Goal: Transaction & Acquisition: Book appointment/travel/reservation

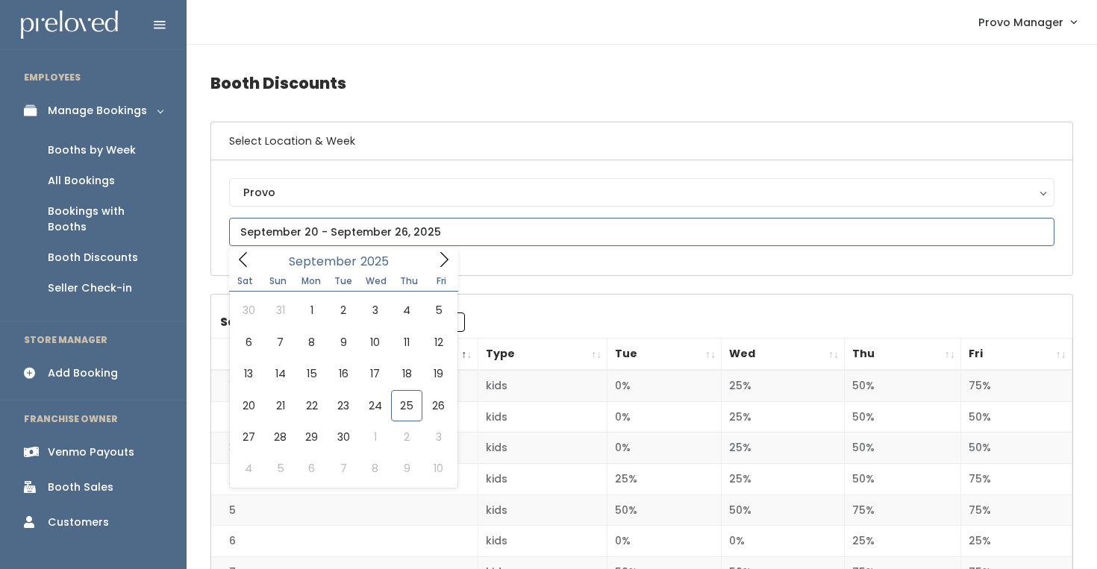
click at [306, 220] on input "text" at bounding box center [641, 232] width 825 height 28
type input "September 20 to September 26"
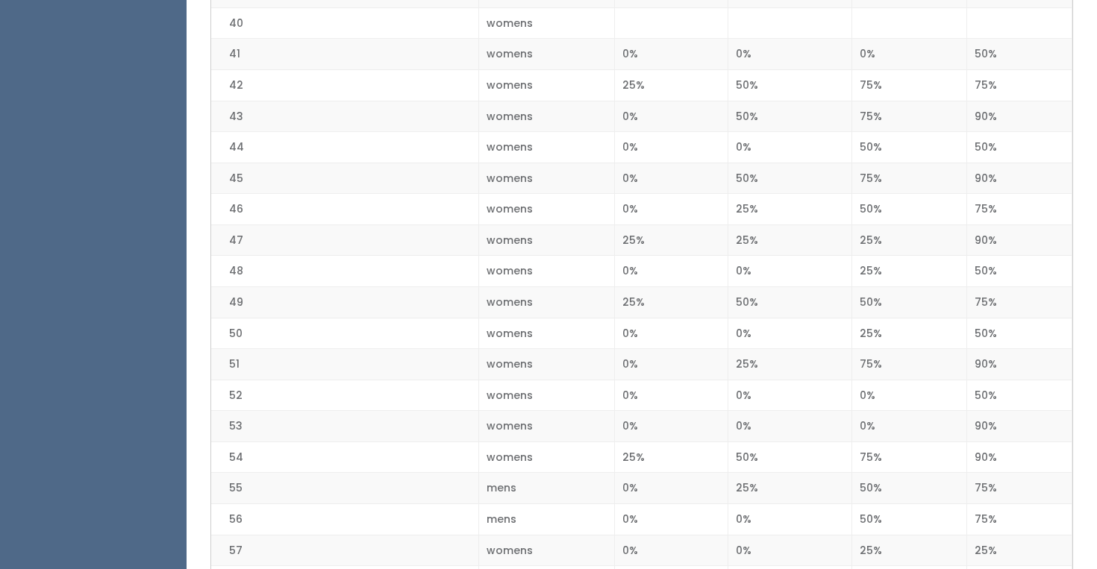
scroll to position [1891, 0]
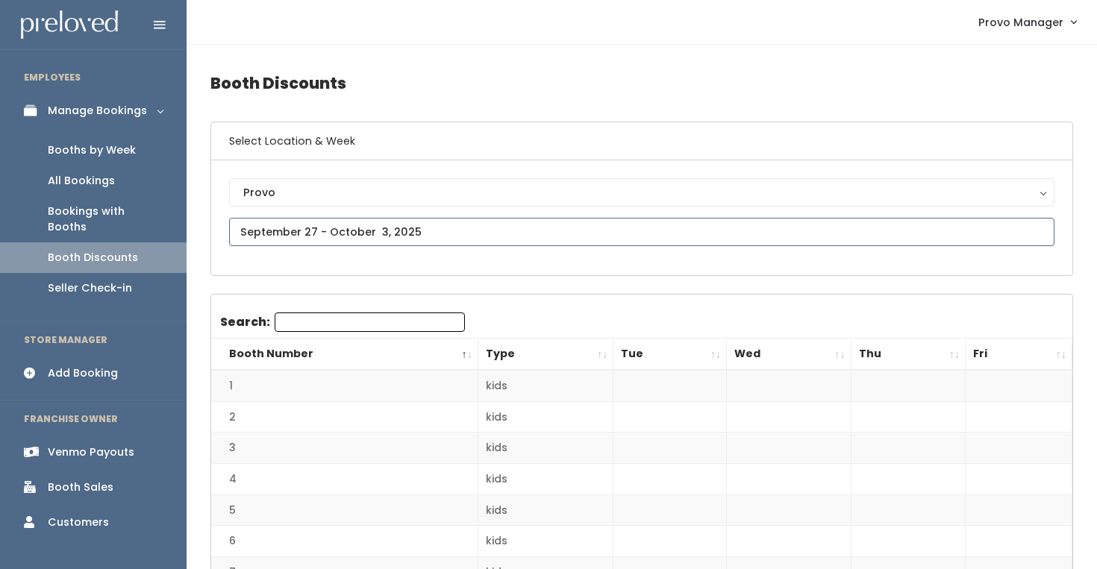
click at [442, 236] on input "text" at bounding box center [641, 232] width 825 height 28
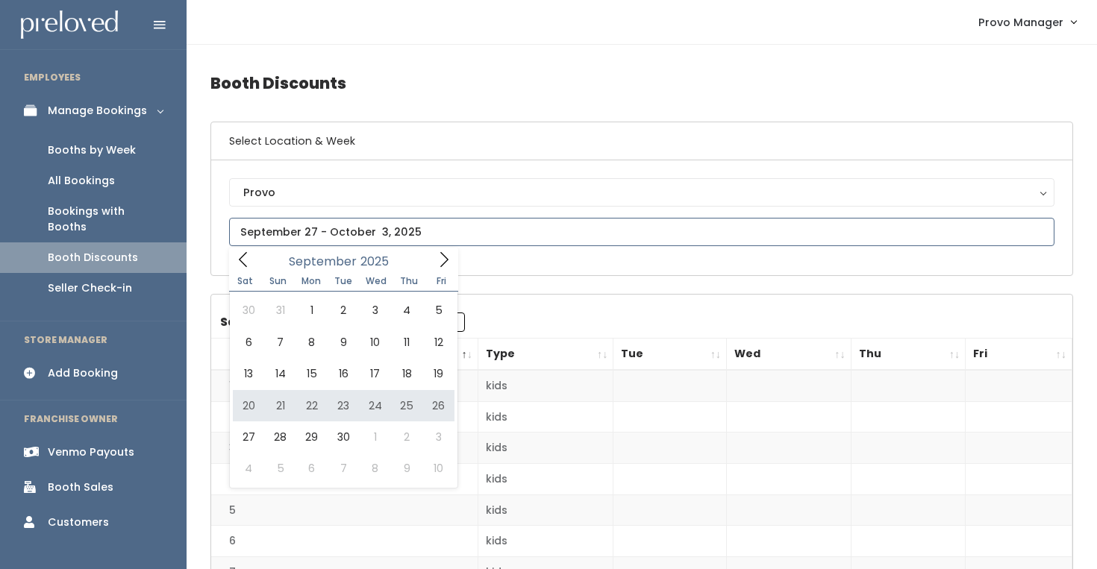
type input "September 20 to September 26"
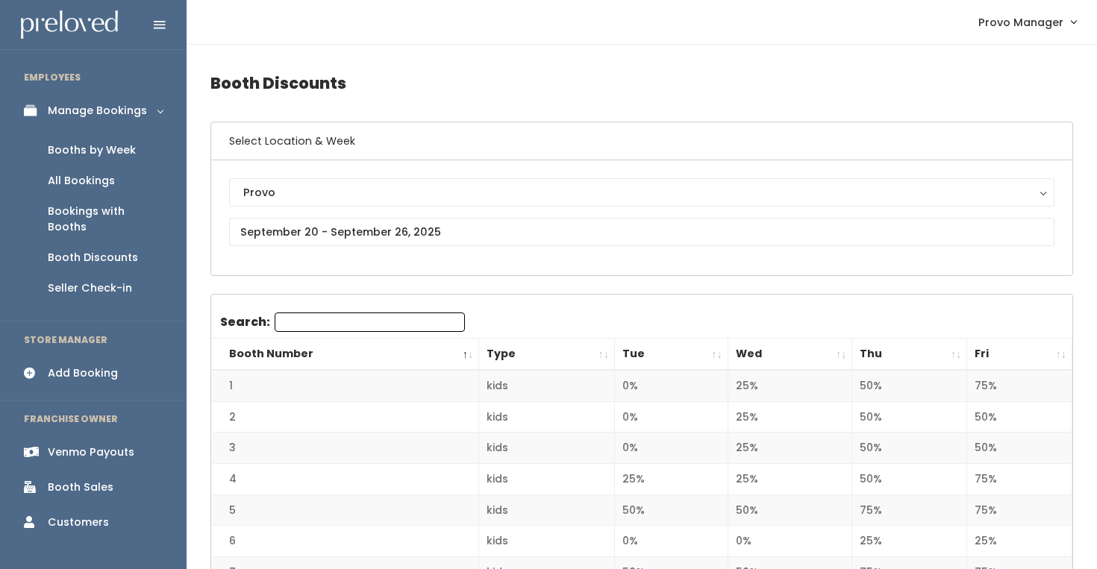
click at [87, 357] on link "Add Booking" at bounding box center [93, 374] width 187 height 34
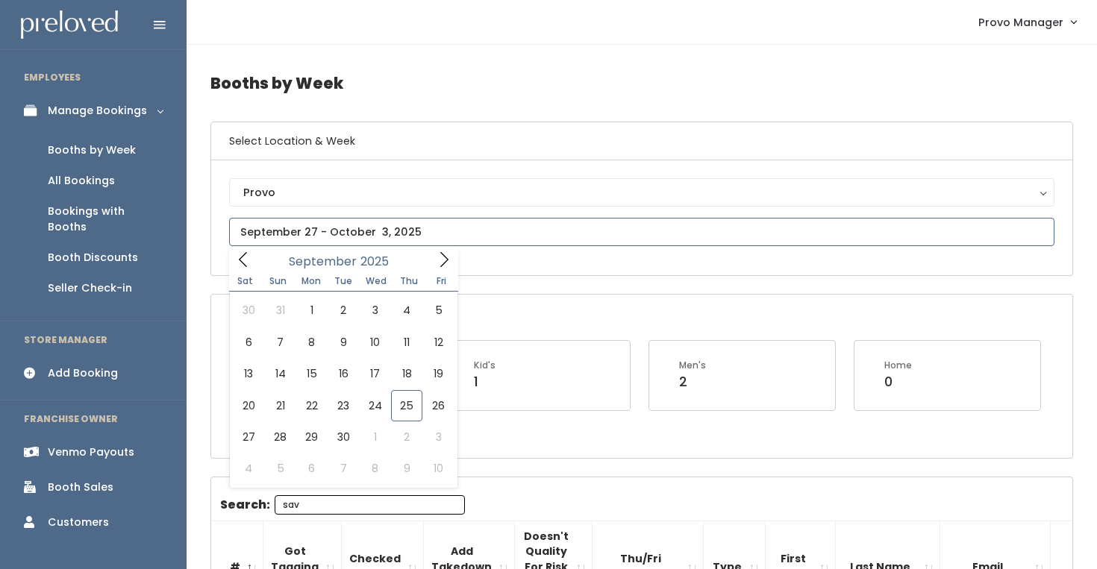
click at [290, 222] on input "text" at bounding box center [641, 232] width 825 height 28
type input "October 4 to October 10"
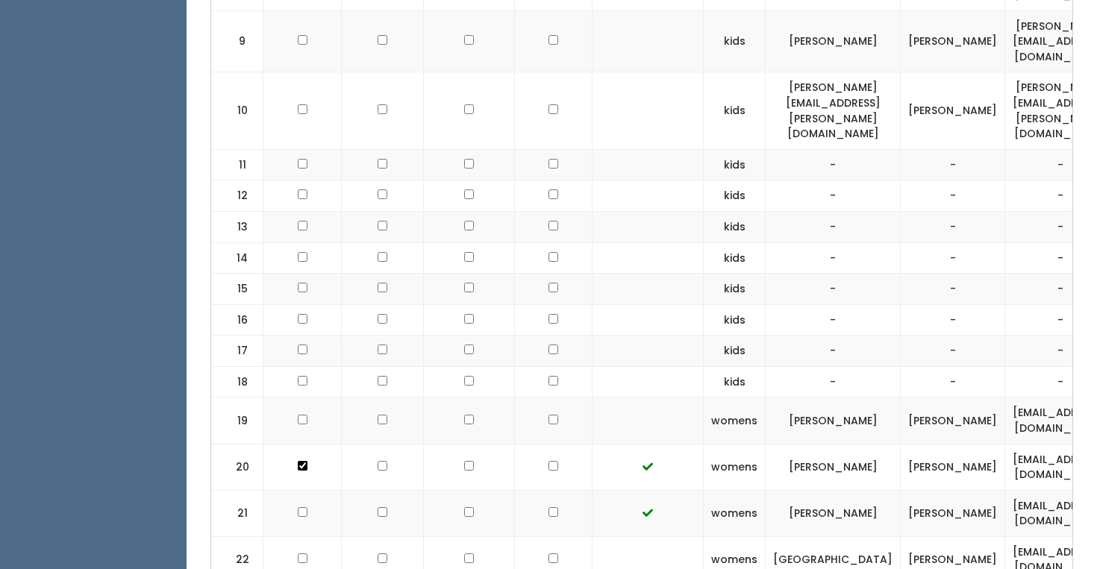
scroll to position [969, 0]
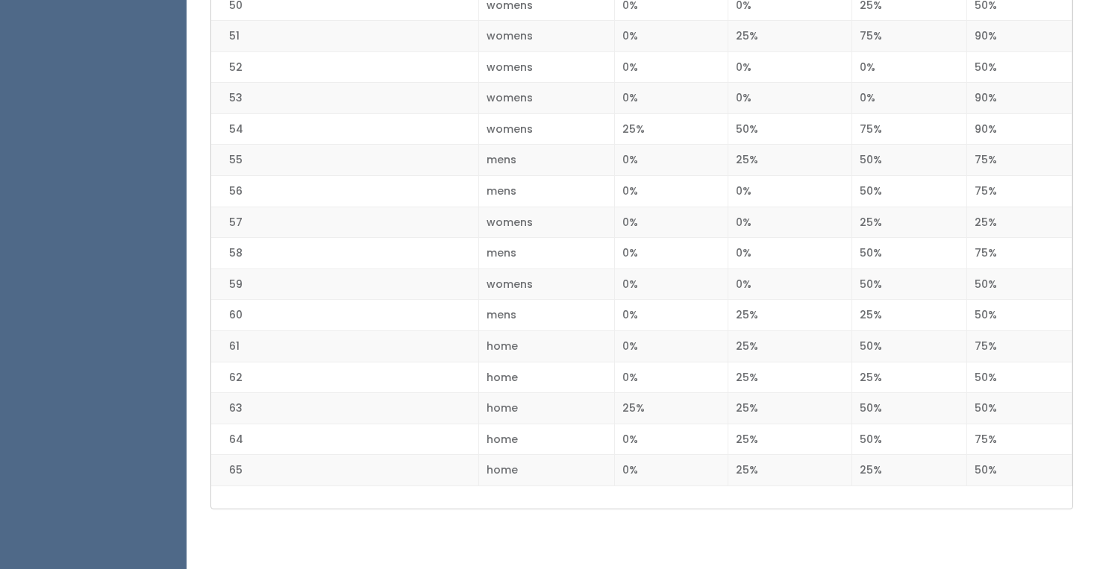
scroll to position [1930, 0]
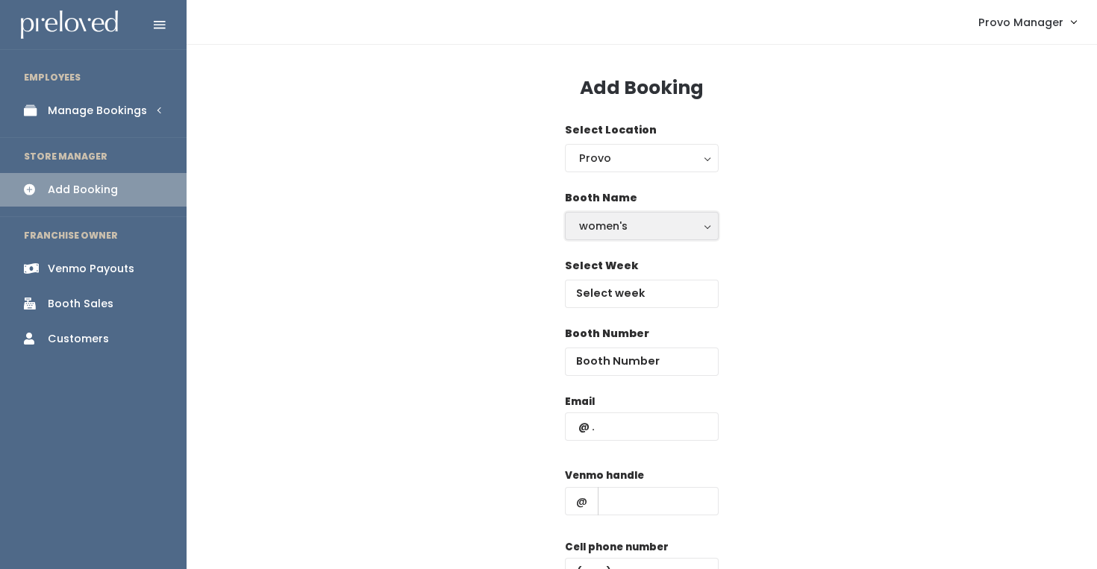
click at [654, 230] on div "women's" at bounding box center [641, 226] width 125 height 16
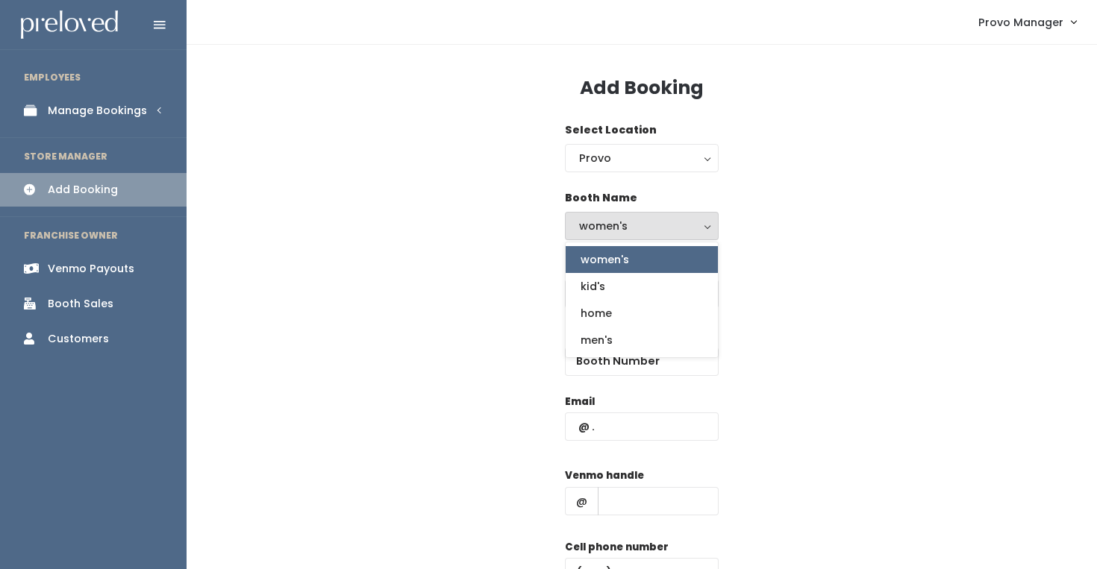
click at [759, 239] on div "Booth Name women's kid's home men's women's women's kid's home men's" at bounding box center [641, 224] width 863 height 68
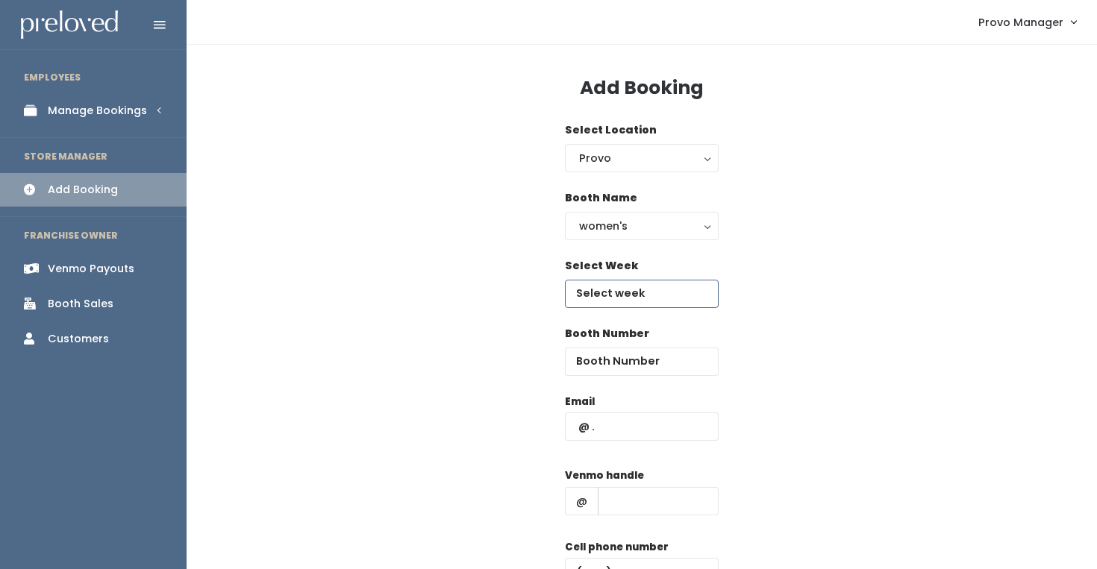
click at [658, 296] on input "text" at bounding box center [642, 294] width 154 height 28
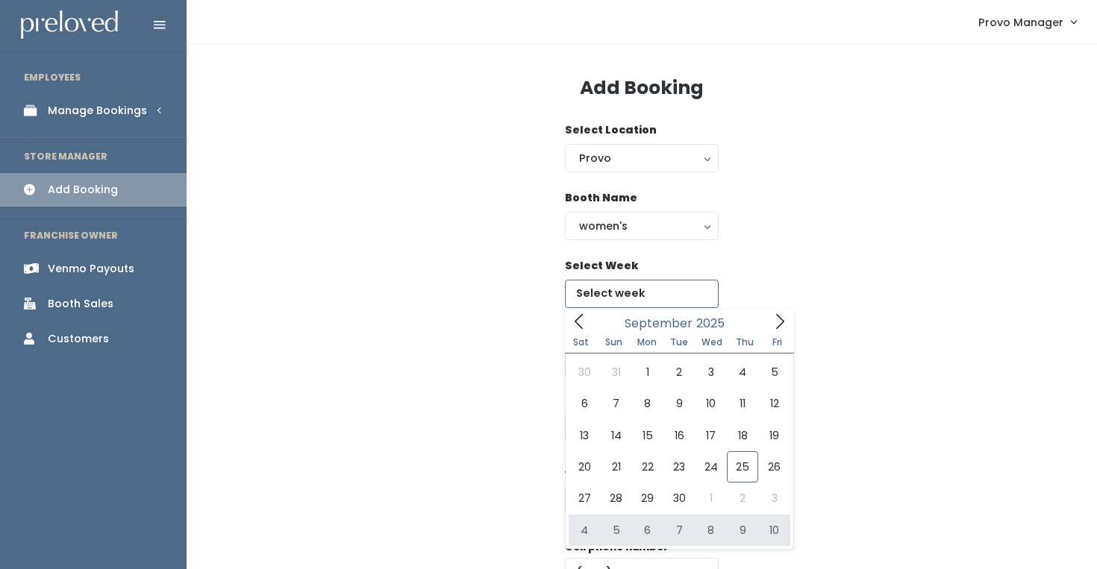
type input "October 4 to October 10"
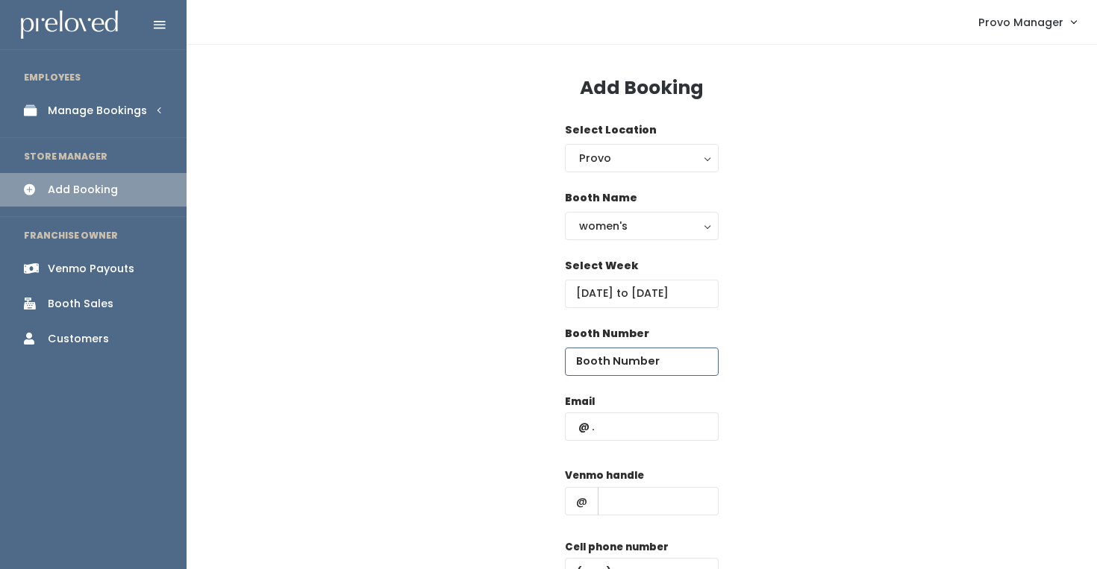
click at [610, 356] on input "number" at bounding box center [642, 362] width 154 height 28
type input "18"
click at [642, 431] on input "text" at bounding box center [642, 427] width 154 height 28
click at [656, 498] on input "text" at bounding box center [658, 501] width 121 height 28
type input "d"
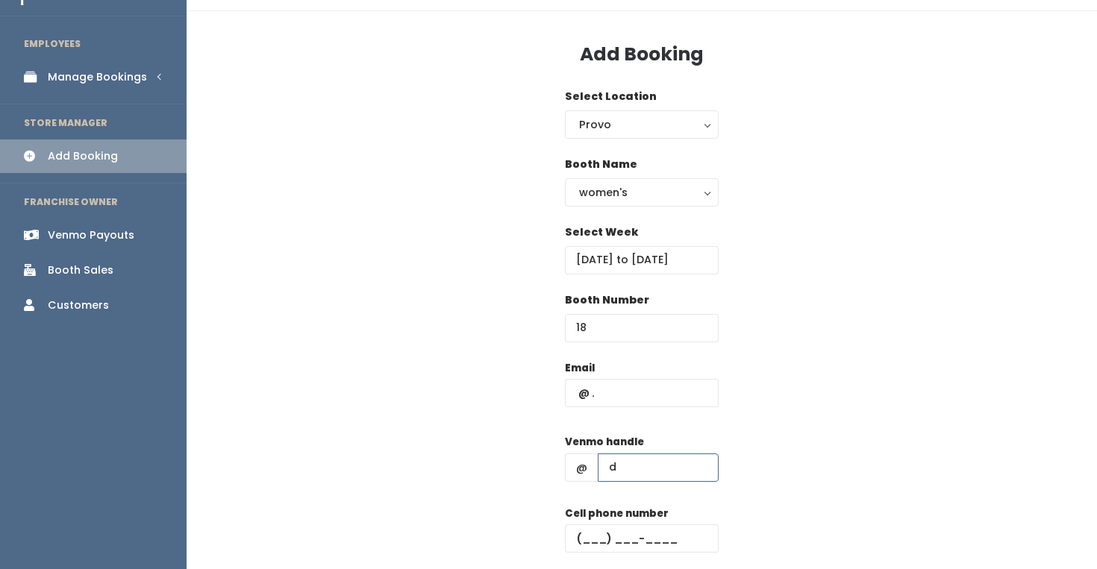
scroll to position [39, 0]
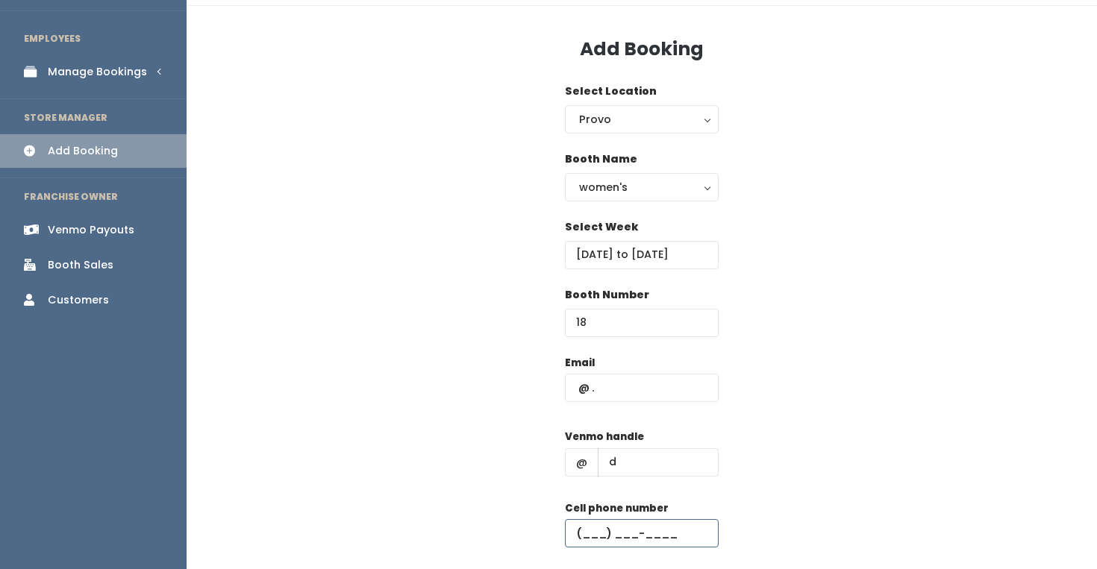
click at [665, 533] on input "text" at bounding box center [642, 533] width 154 height 28
type input "[PHONE_NUMBER]"
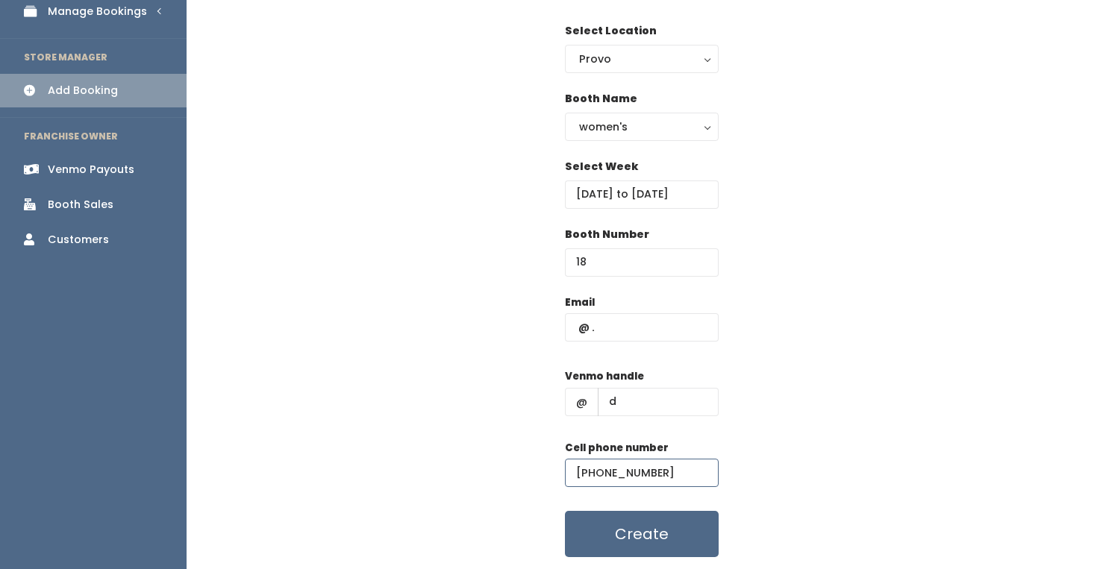
scroll to position [98, 0]
click at [598, 331] on input "text" at bounding box center [642, 328] width 154 height 28
type input "[EMAIL_ADDRESS][DOMAIN_NAME]"
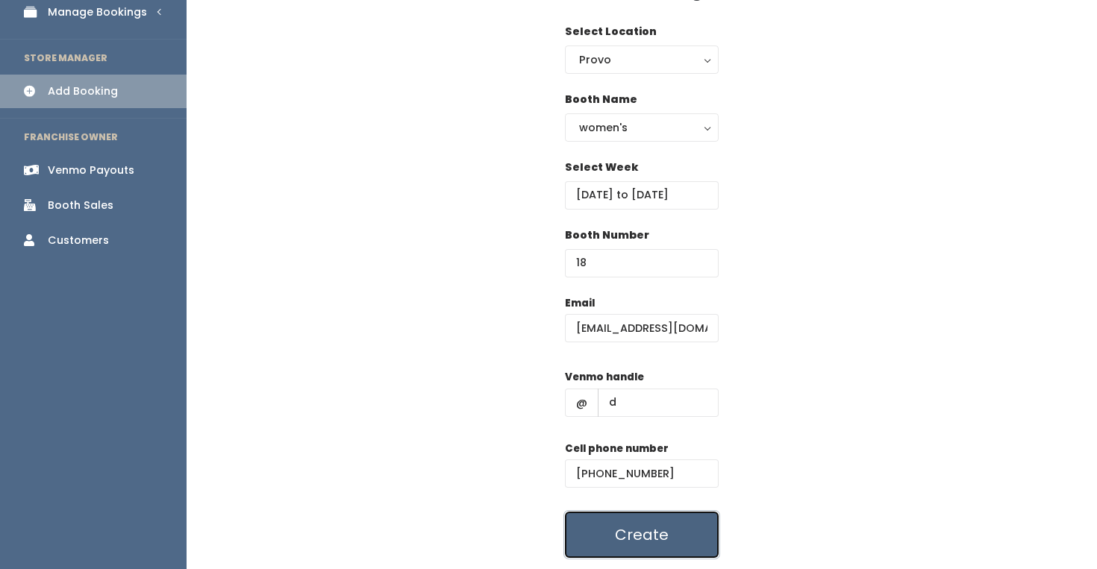
click at [632, 530] on button "Create" at bounding box center [642, 535] width 154 height 46
